Goal: Transaction & Acquisition: Purchase product/service

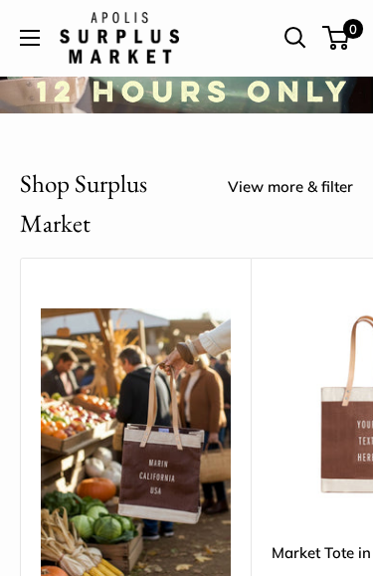
scroll to position [330, 0]
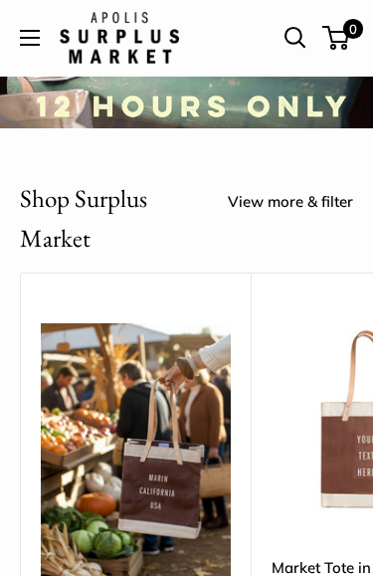
click at [86, 215] on h2 "Shop Surplus Market" at bounding box center [114, 219] width 188 height 80
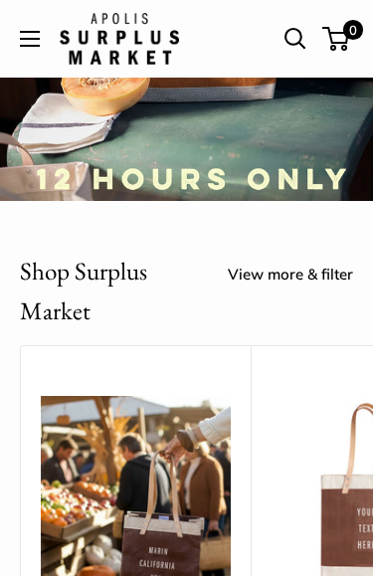
scroll to position [255, 0]
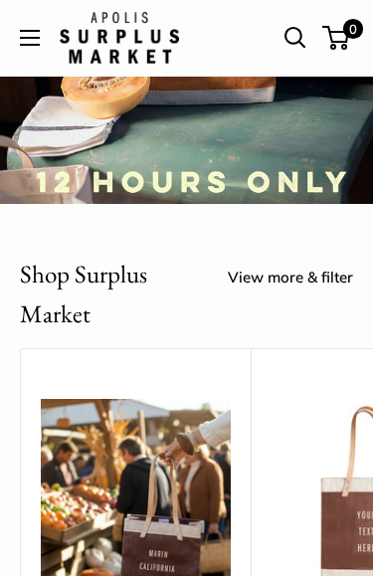
click at [114, 280] on h2 "Shop Surplus Market" at bounding box center [114, 295] width 188 height 80
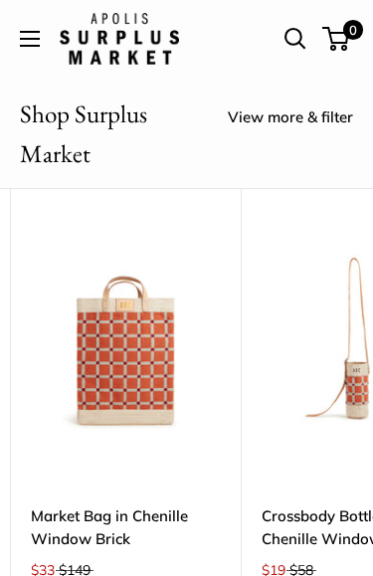
scroll to position [0, 5326]
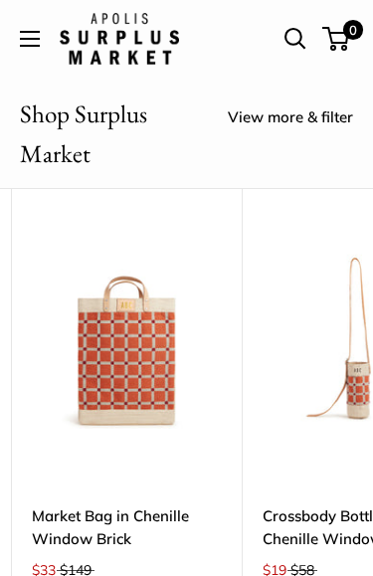
click at [143, 414] on img at bounding box center [127, 334] width 191 height 191
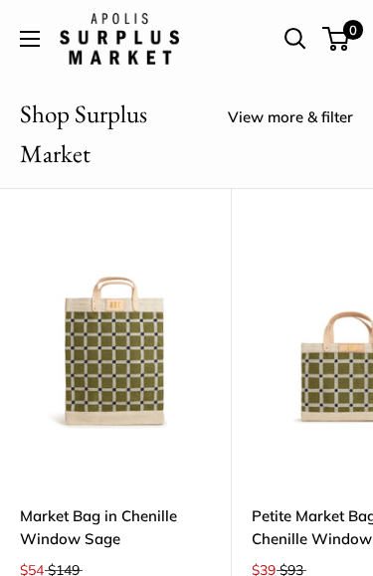
scroll to position [0, 6029]
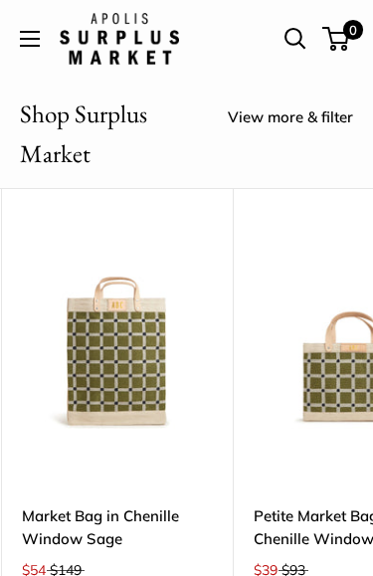
click at [111, 529] on link "Market Bag in Chenille Window Sage" at bounding box center [117, 527] width 191 height 47
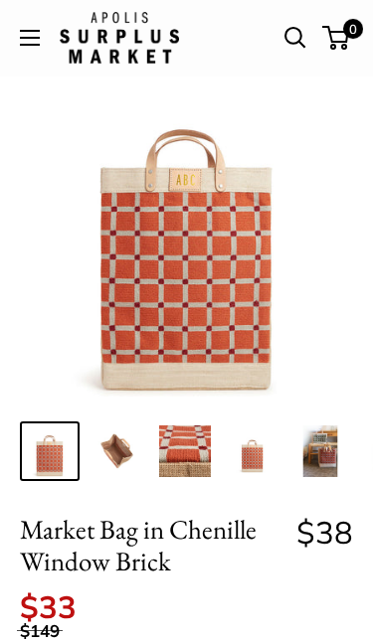
scroll to position [43, 0]
click at [135, 444] on img at bounding box center [117, 452] width 52 height 52
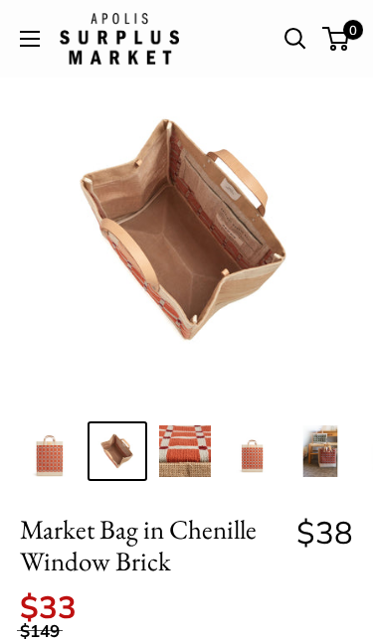
click at [183, 465] on img at bounding box center [185, 452] width 52 height 52
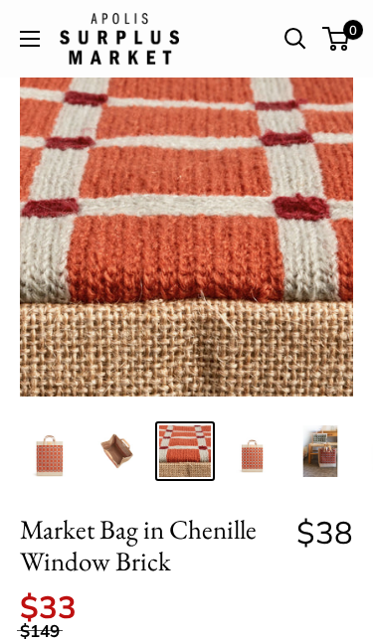
click at [257, 459] on img at bounding box center [253, 452] width 52 height 52
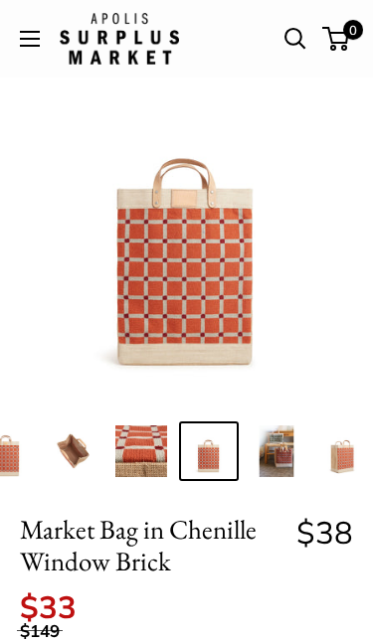
click at [273, 464] on img at bounding box center [277, 452] width 52 height 52
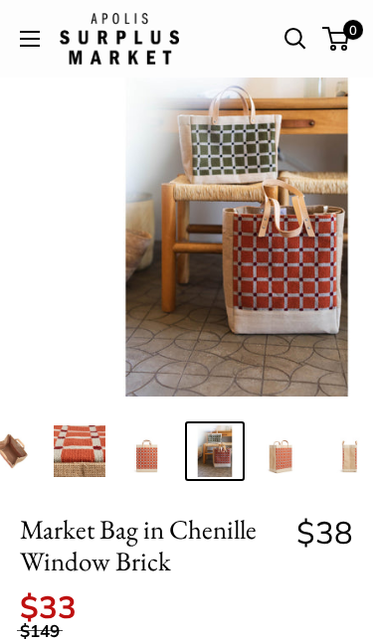
scroll to position [0, 111]
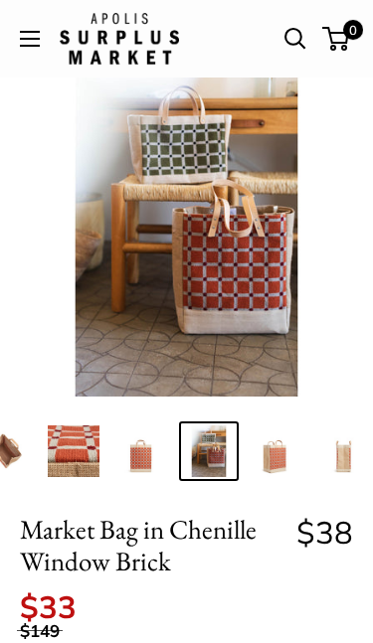
click at [344, 457] on img at bounding box center [344, 452] width 52 height 52
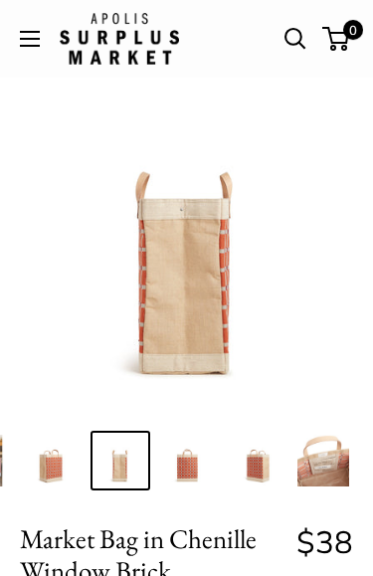
scroll to position [0, 335]
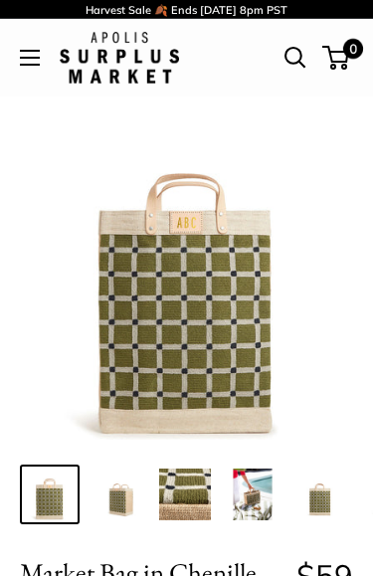
click at [183, 489] on img at bounding box center [185, 494] width 52 height 52
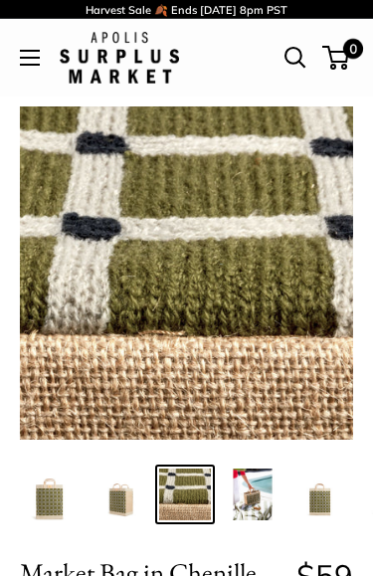
click at [54, 508] on img at bounding box center [50, 494] width 52 height 52
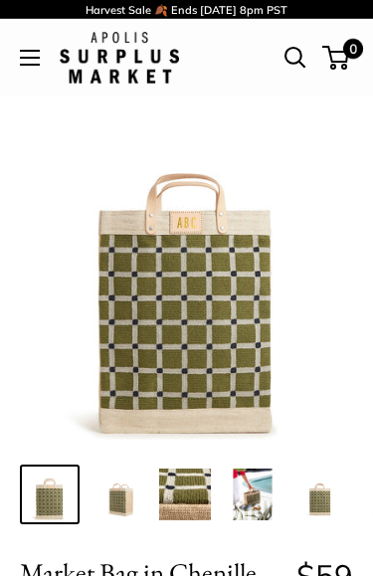
click at [249, 497] on img at bounding box center [253, 494] width 52 height 52
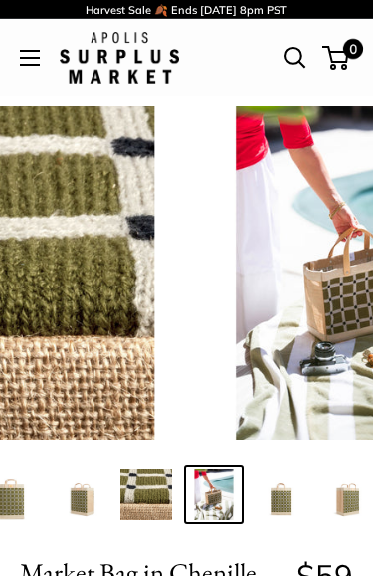
scroll to position [0, 44]
